Goal: Find specific page/section: Find specific page/section

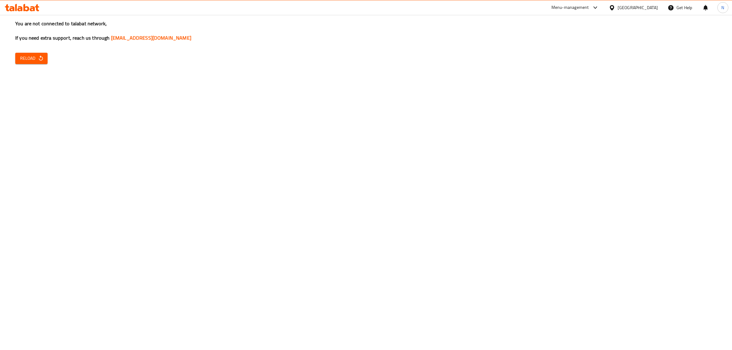
click at [27, 59] on span "Reload" at bounding box center [31, 59] width 23 height 8
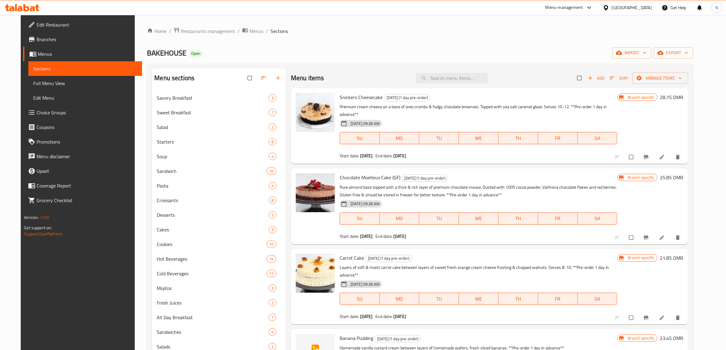
click at [648, 11] on div "[GEOGRAPHIC_DATA]" at bounding box center [632, 7] width 40 height 7
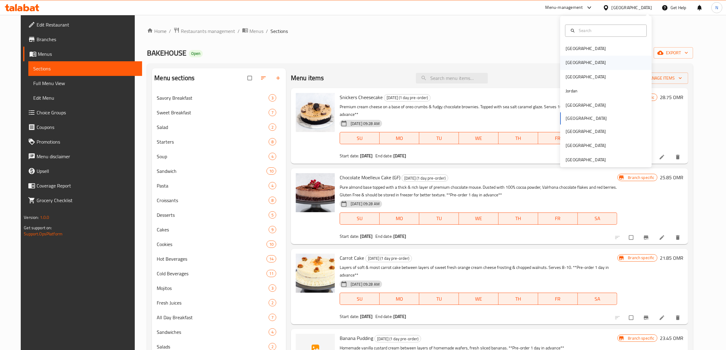
click at [571, 61] on div "[GEOGRAPHIC_DATA]" at bounding box center [586, 63] width 50 height 14
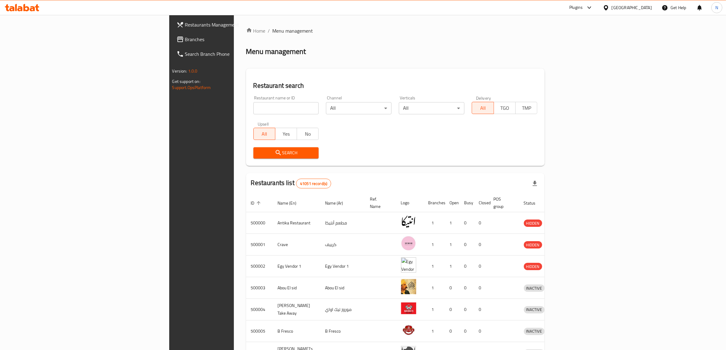
click at [250, 116] on div "Restaurant name or ID Restaurant name or ID" at bounding box center [286, 105] width 73 height 26
click at [254, 109] on input "search" at bounding box center [287, 108] width 66 height 12
paste input "695931"
type input "695931"
click button "Search" at bounding box center [287, 152] width 66 height 11
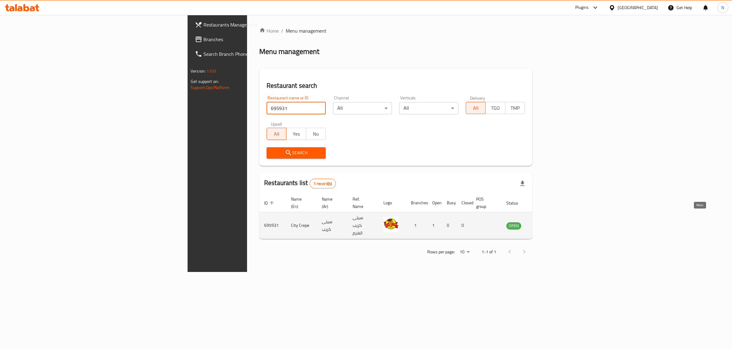
click at [546, 222] on icon "enhanced table" at bounding box center [541, 225] width 7 height 7
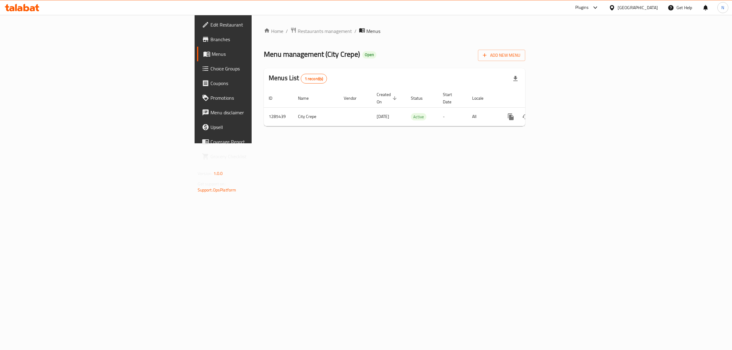
click at [211, 36] on span "Branches" at bounding box center [262, 39] width 102 height 7
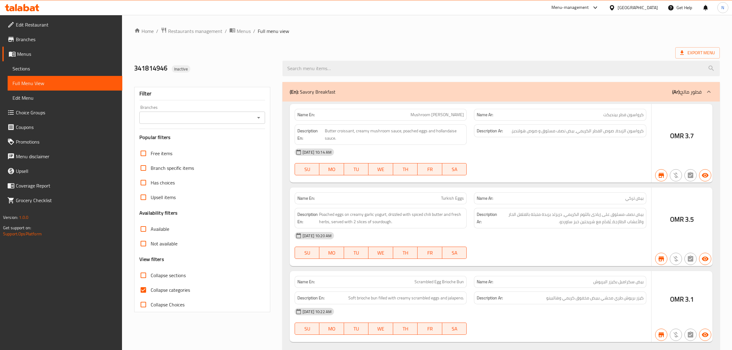
click at [641, 5] on div at bounding box center [366, 175] width 732 height 350
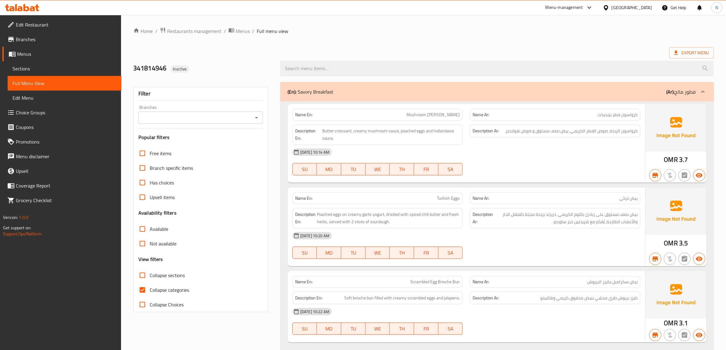
click at [648, 12] on div "[GEOGRAPHIC_DATA]" at bounding box center [627, 7] width 59 height 15
click at [645, 9] on div "[GEOGRAPHIC_DATA]" at bounding box center [632, 7] width 40 height 7
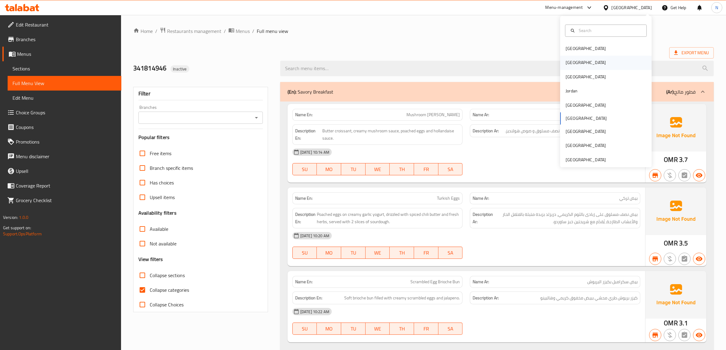
click at [573, 68] on div "[GEOGRAPHIC_DATA]" at bounding box center [586, 63] width 50 height 14
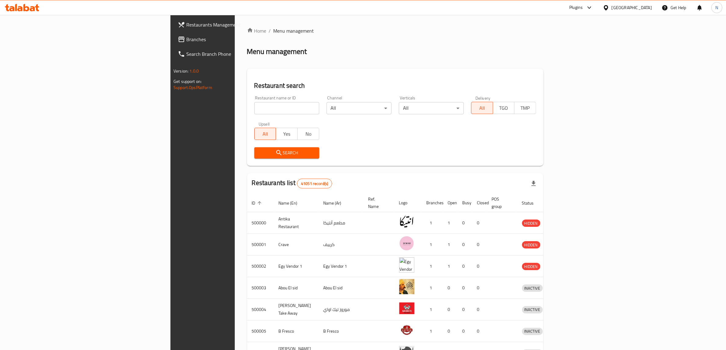
click at [650, 8] on div "[GEOGRAPHIC_DATA]" at bounding box center [632, 7] width 40 height 7
click at [593, 5] on icon at bounding box center [589, 7] width 7 height 7
click at [560, 38] on div "Agent Campaigns Center" at bounding box center [560, 41] width 46 height 7
